Goal: Task Accomplishment & Management: Manage account settings

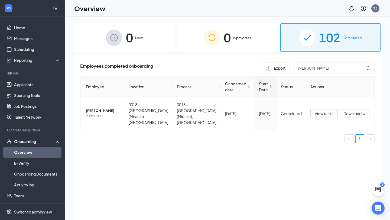
click at [29, 151] on link "Overview" at bounding box center [37, 152] width 46 height 11
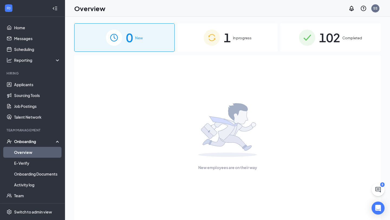
click at [212, 34] on img at bounding box center [211, 37] width 16 height 16
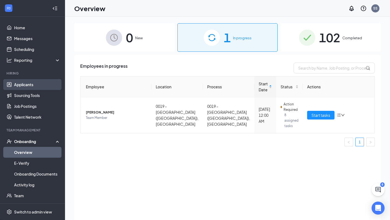
click at [15, 89] on link "Applicants" at bounding box center [37, 84] width 46 height 11
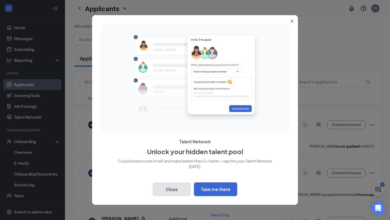
click at [169, 190] on button "Close" at bounding box center [172, 189] width 38 height 14
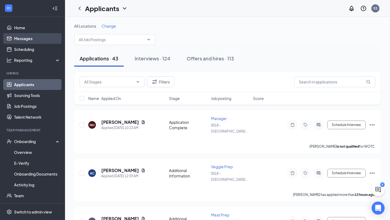
click at [35, 38] on link "Messages" at bounding box center [37, 38] width 46 height 11
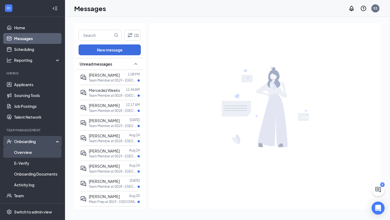
click at [45, 150] on link "Overview" at bounding box center [37, 152] width 46 height 11
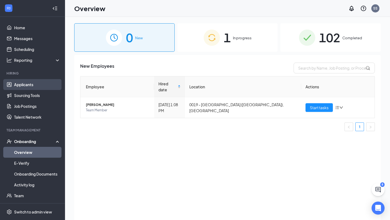
click at [46, 87] on link "Applicants" at bounding box center [37, 84] width 46 height 11
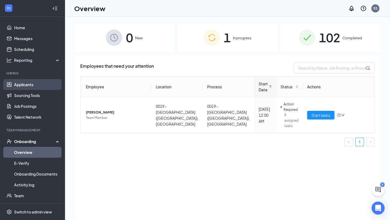
click at [50, 83] on link "Applicants" at bounding box center [37, 84] width 46 height 11
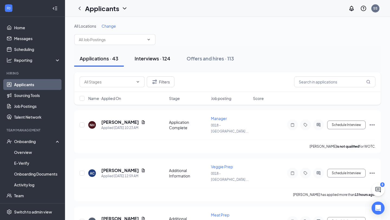
click at [164, 61] on div "Interviews · 124" at bounding box center [152, 58] width 36 height 7
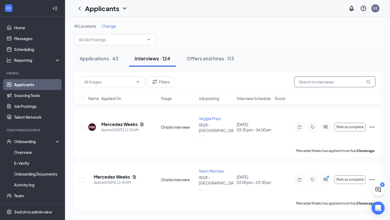
click at [327, 81] on input "text" at bounding box center [334, 81] width 81 height 11
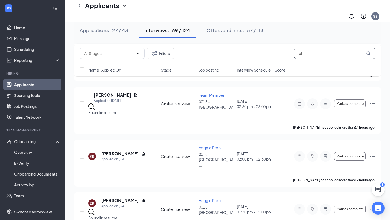
scroll to position [356, 0]
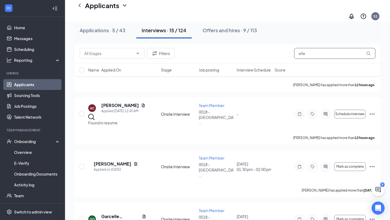
scroll to position [125, 0]
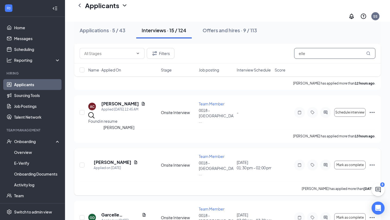
type input "elle"
click at [125, 159] on h5 "[PERSON_NAME]" at bounding box center [113, 162] width 38 height 6
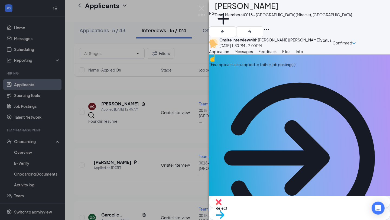
click at [324, 219] on span "Move to stage" at bounding box center [299, 222] width 168 height 6
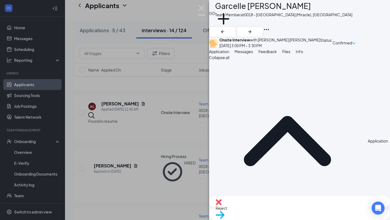
click at [200, 10] on img at bounding box center [201, 10] width 7 height 11
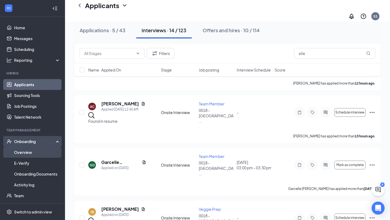
click at [38, 151] on link "Overview" at bounding box center [37, 152] width 46 height 11
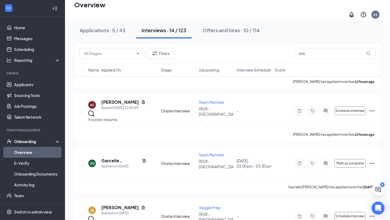
scroll to position [24, 0]
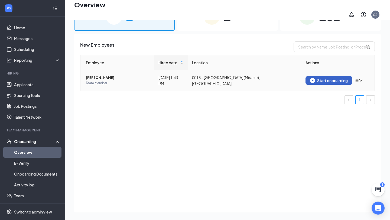
click at [313, 78] on img "button" at bounding box center [312, 80] width 5 height 5
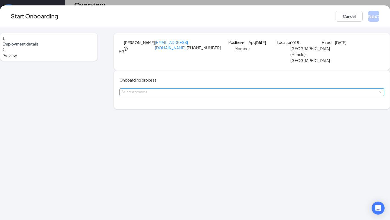
click at [167, 95] on div "Select a process" at bounding box center [250, 91] width 258 height 5
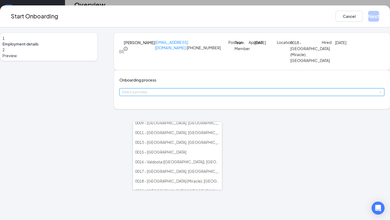
scroll to position [59, 0]
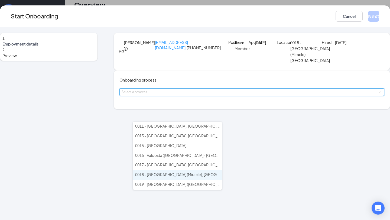
click at [174, 172] on span "0018 - [GEOGRAPHIC_DATA] (Miracle), [GEOGRAPHIC_DATA]" at bounding box center [189, 174] width 108 height 5
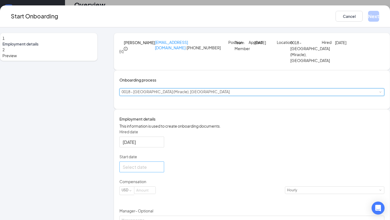
click at [161, 170] on div at bounding box center [142, 166] width 38 height 7
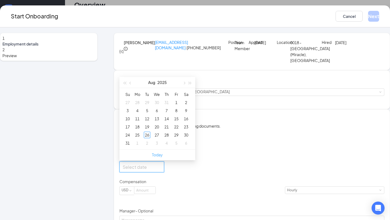
click at [163, 157] on link "Today" at bounding box center [157, 154] width 11 height 5
type input "[DATE]"
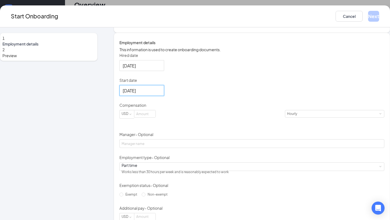
scroll to position [77, 0]
click at [155, 116] on input at bounding box center [144, 112] width 21 height 7
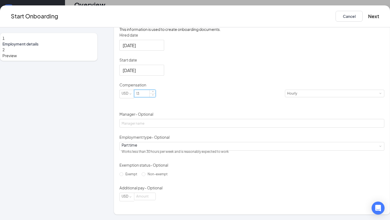
scroll to position [109, 0]
type input "13"
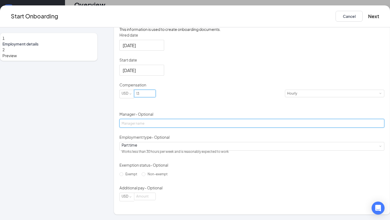
click at [171, 127] on input "Manager - Optional" at bounding box center [251, 123] width 265 height 9
type input "[PERSON_NAME] [PERSON_NAME]"
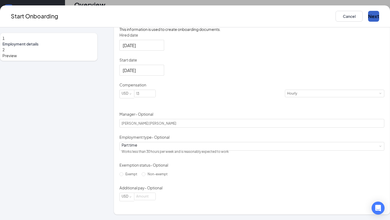
click at [368, 17] on button "Next" at bounding box center [373, 16] width 11 height 11
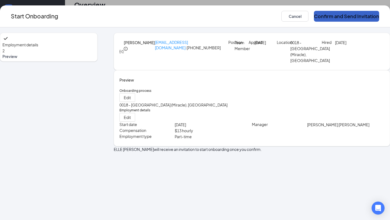
click at [321, 15] on button "Confirm and Send Invitation" at bounding box center [346, 16] width 65 height 11
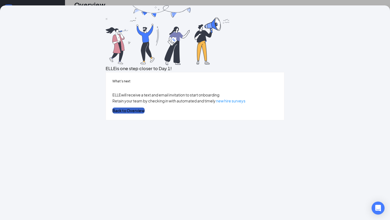
click at [144, 113] on button "Back to Overview" at bounding box center [128, 110] width 32 height 6
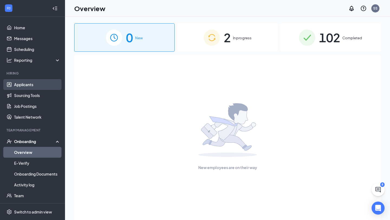
click at [38, 88] on link "Applicants" at bounding box center [37, 84] width 46 height 11
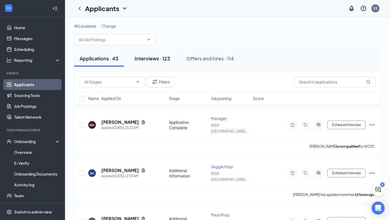
click at [148, 63] on button "Interviews · 123" at bounding box center [152, 58] width 46 height 16
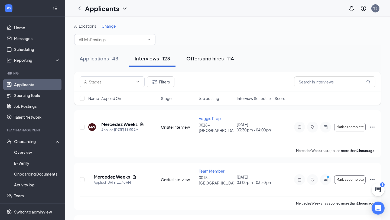
click at [202, 61] on div "Offers and hires · 114" at bounding box center [210, 58] width 48 height 7
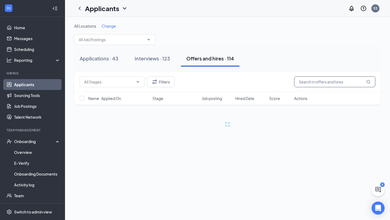
click at [354, 84] on input "text" at bounding box center [334, 81] width 81 height 11
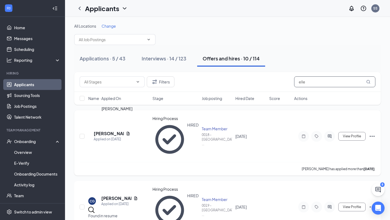
type input "elle"
click at [107, 130] on h5 "[PERSON_NAME]" at bounding box center [109, 133] width 30 height 6
